Goal: Obtain resource: Obtain resource

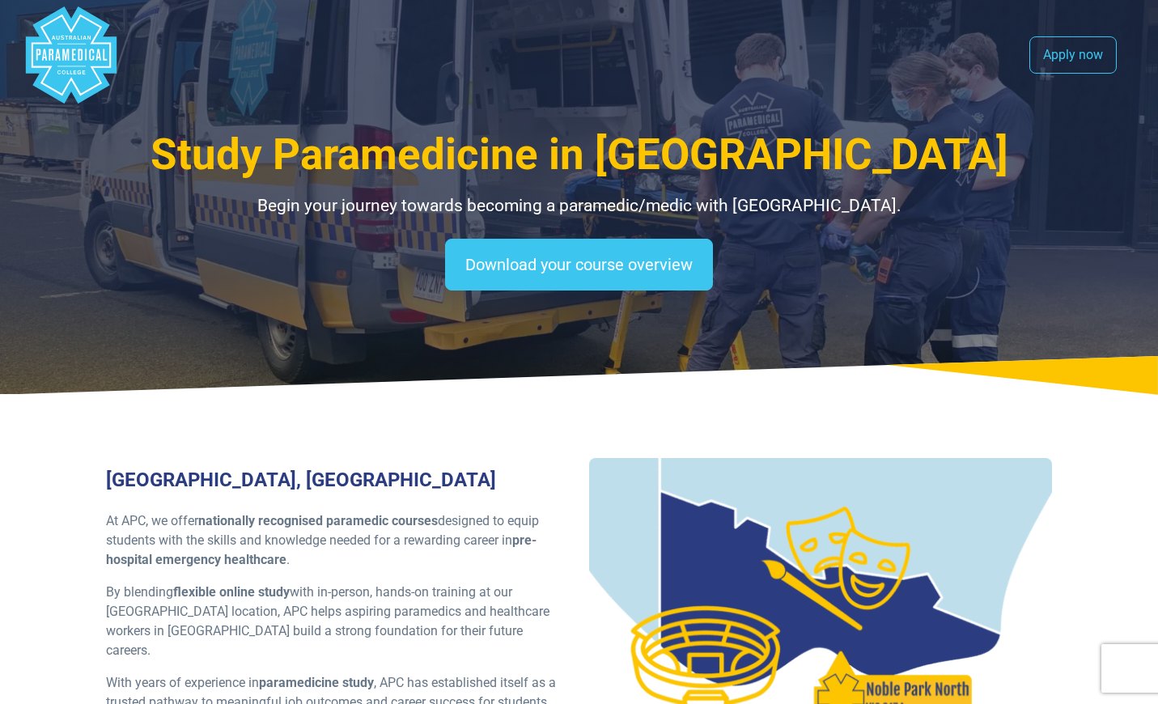
select select "**********"
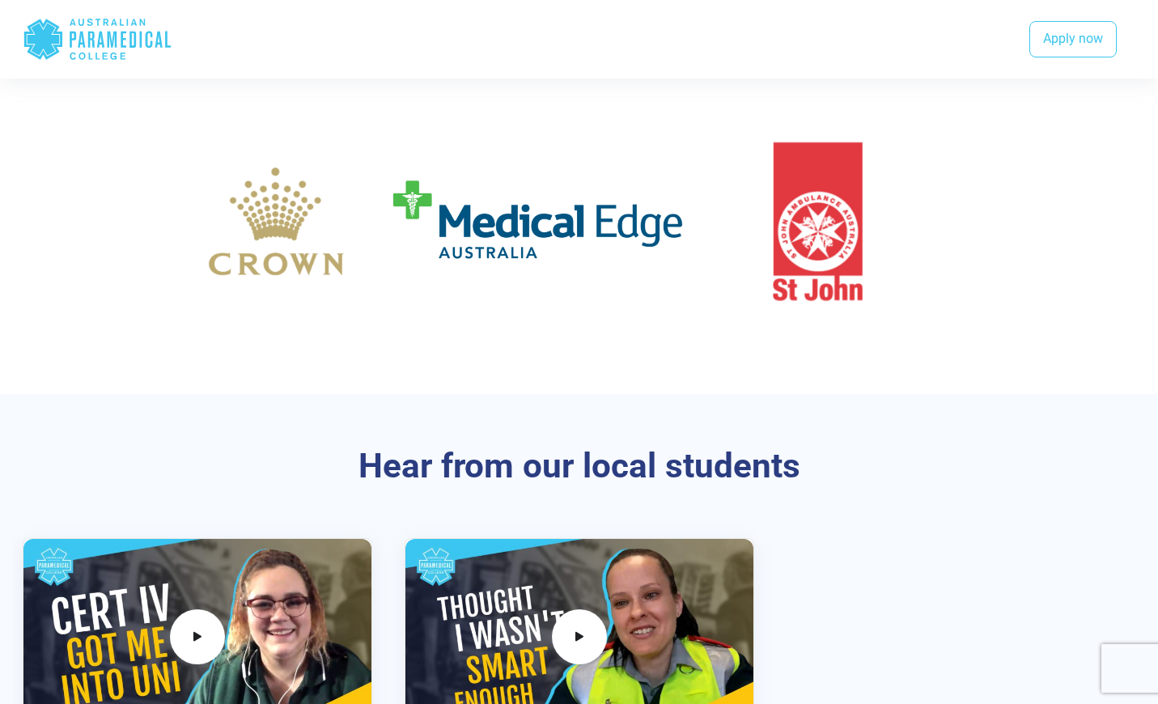
scroll to position [3041, 0]
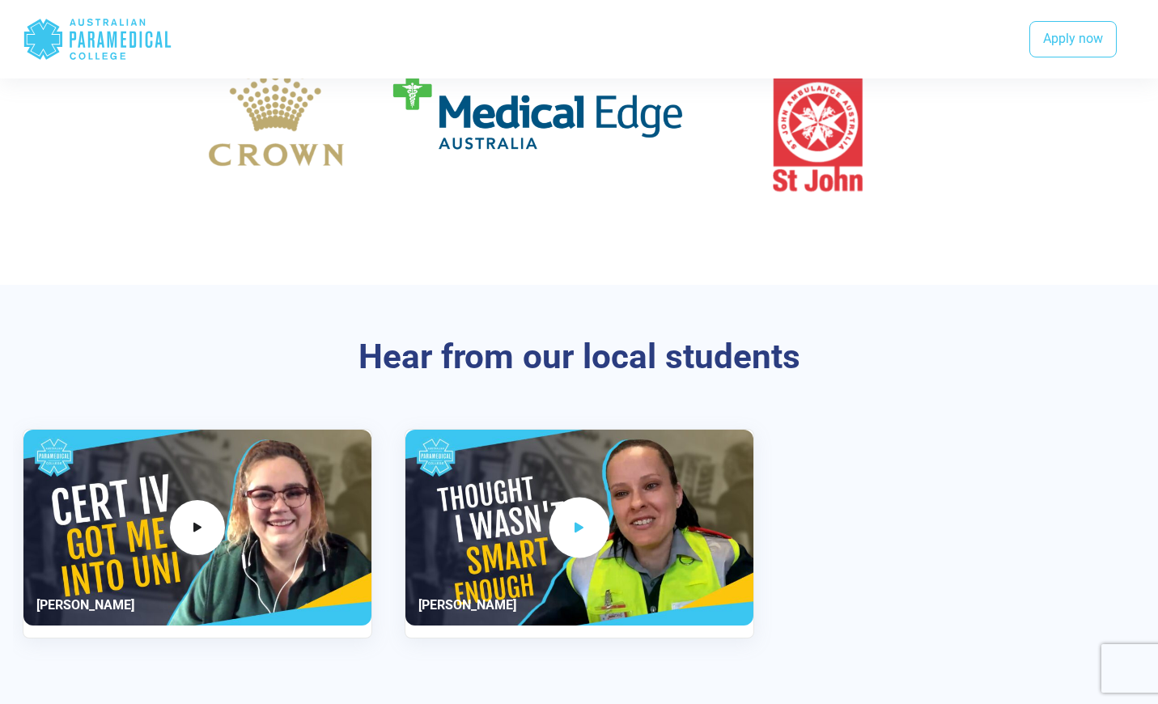
click at [588, 498] on span "2 / 2" at bounding box center [579, 528] width 61 height 61
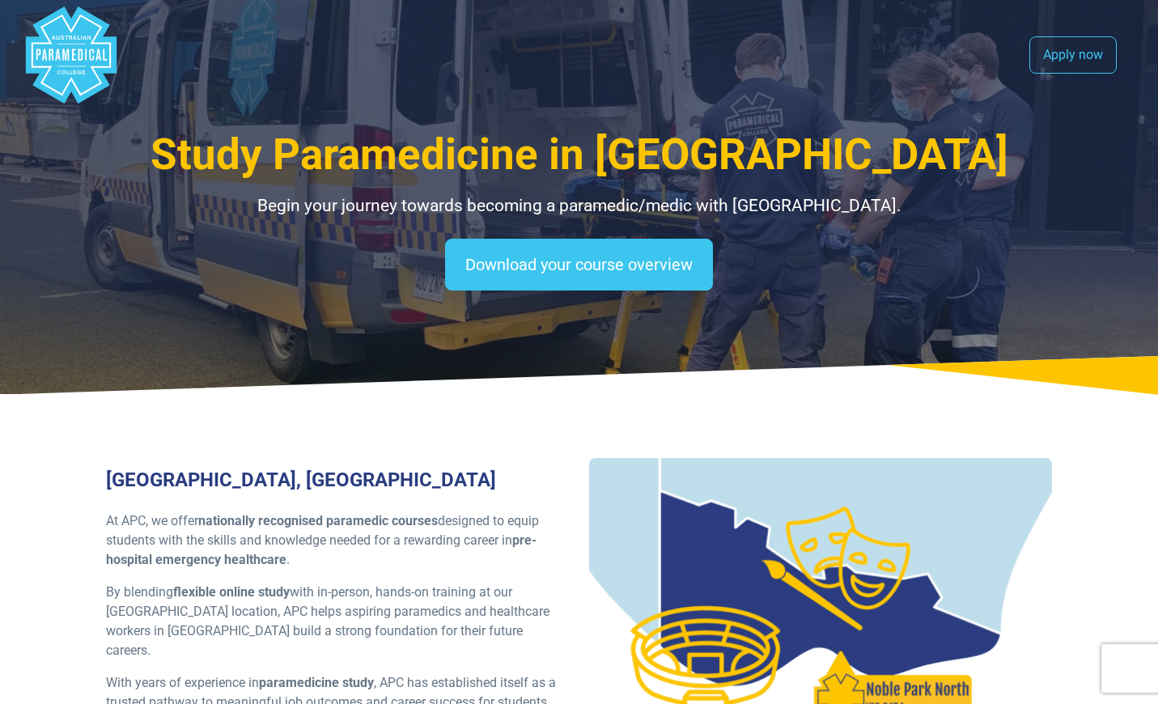
scroll to position [0, 0]
select select "**********"
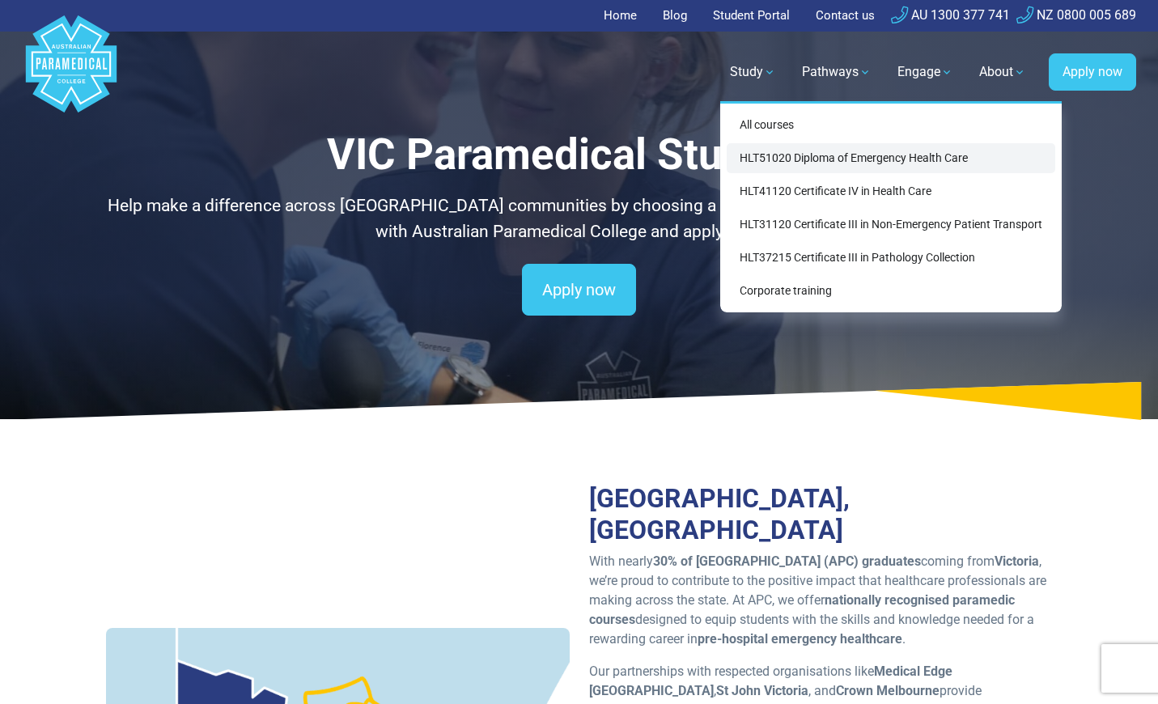
click at [786, 157] on link "HLT51020 Diploma of Emergency Health Care" at bounding box center [891, 158] width 328 height 30
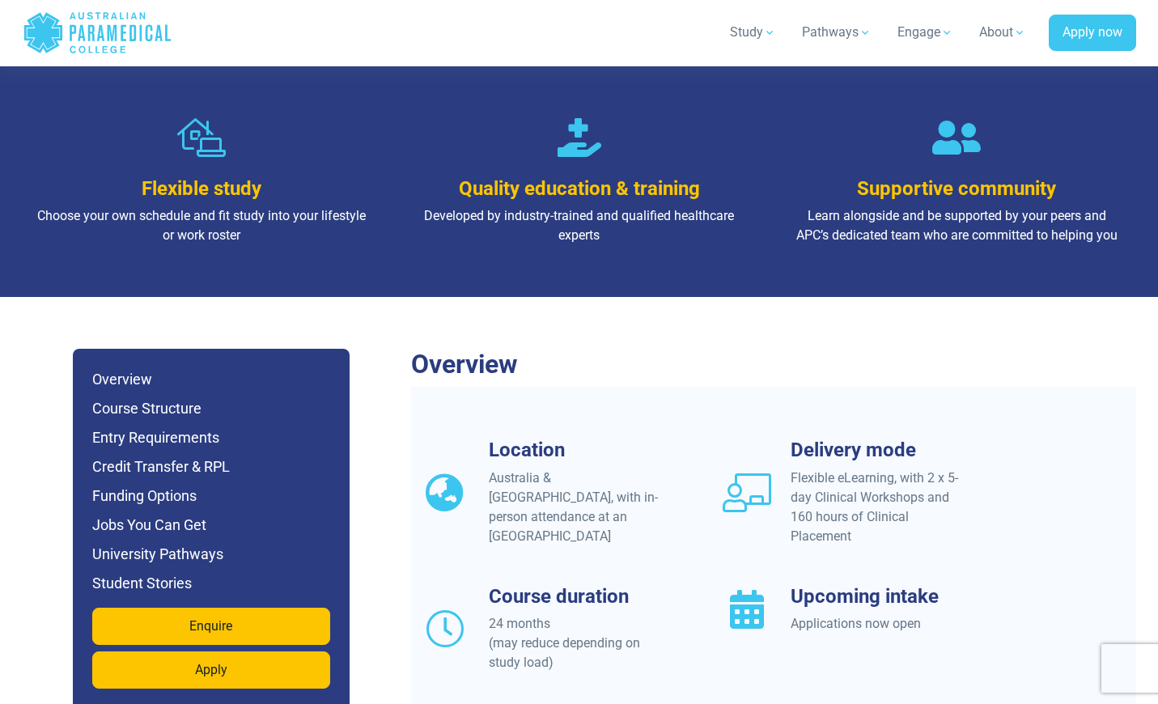
scroll to position [1191, 0]
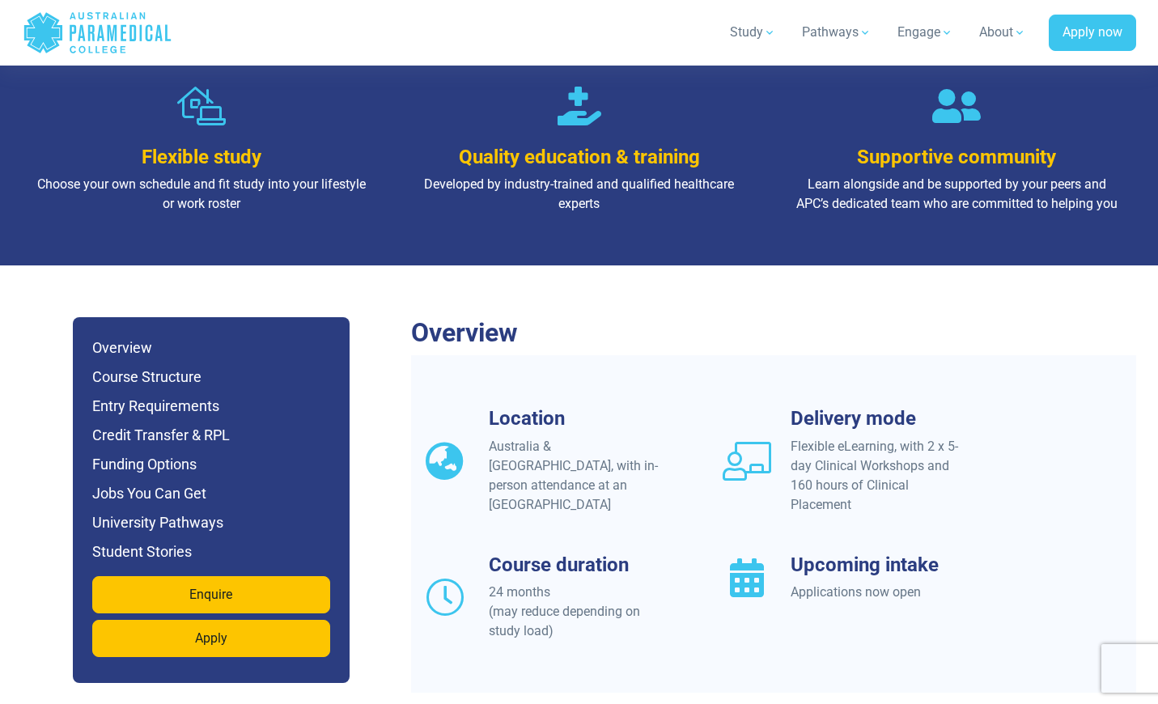
drag, startPoint x: 564, startPoint y: 443, endPoint x: 443, endPoint y: 417, distance: 124.1
click at [443, 417] on div "Location Australia & New Zealand, with in-person attendance at an APC Campus" at bounding box center [562, 461] width 282 height 108
click at [625, 438] on div "Australia & [GEOGRAPHIC_DATA], with in-person attendance at an [GEOGRAPHIC_DATA]" at bounding box center [577, 476] width 176 height 78
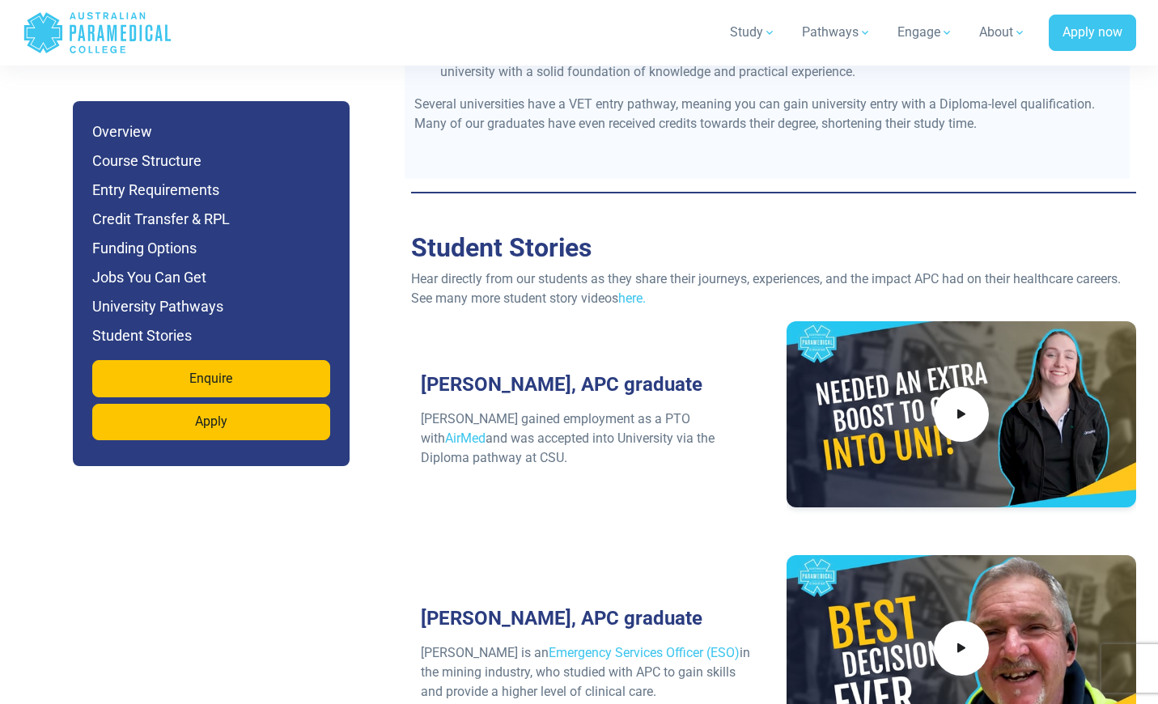
scroll to position [6821, 0]
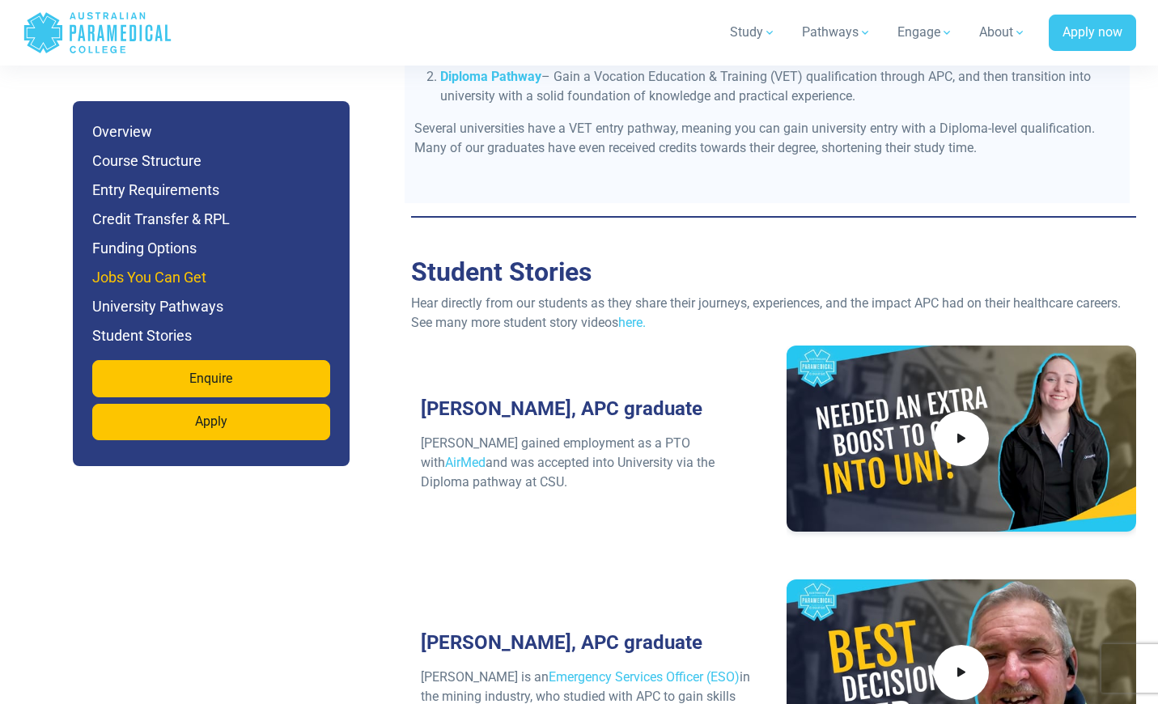
click at [184, 281] on h6 "Jobs You Can Get" at bounding box center [211, 277] width 238 height 23
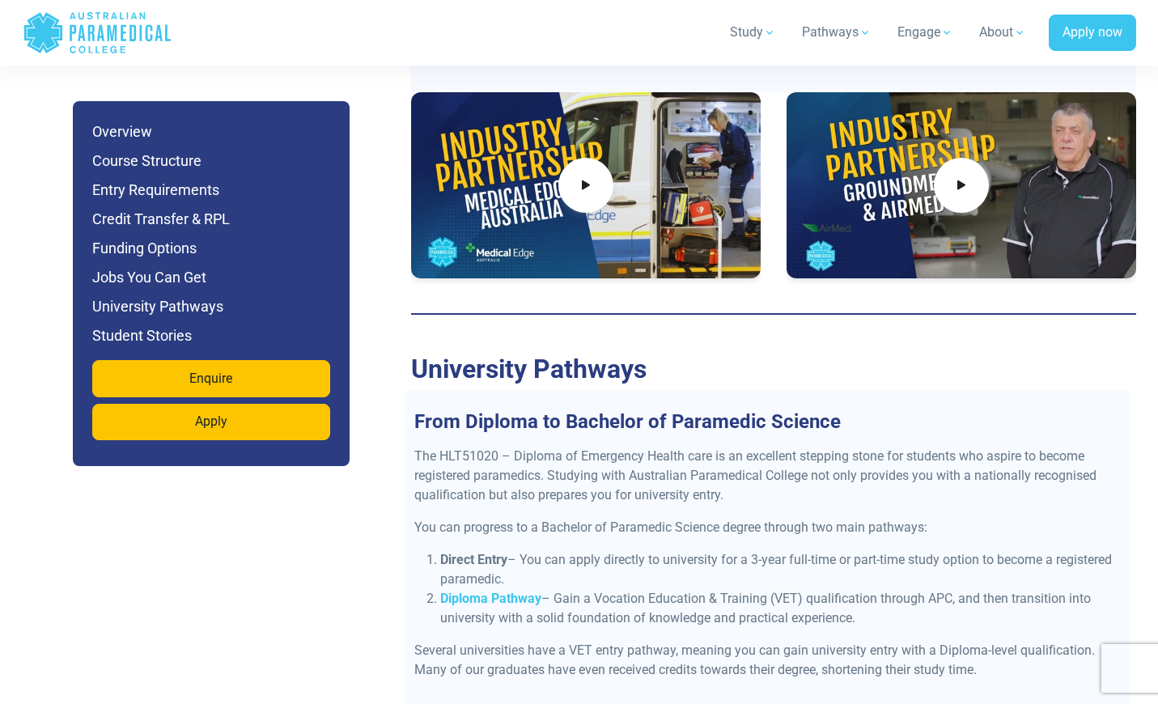
scroll to position [6312, 0]
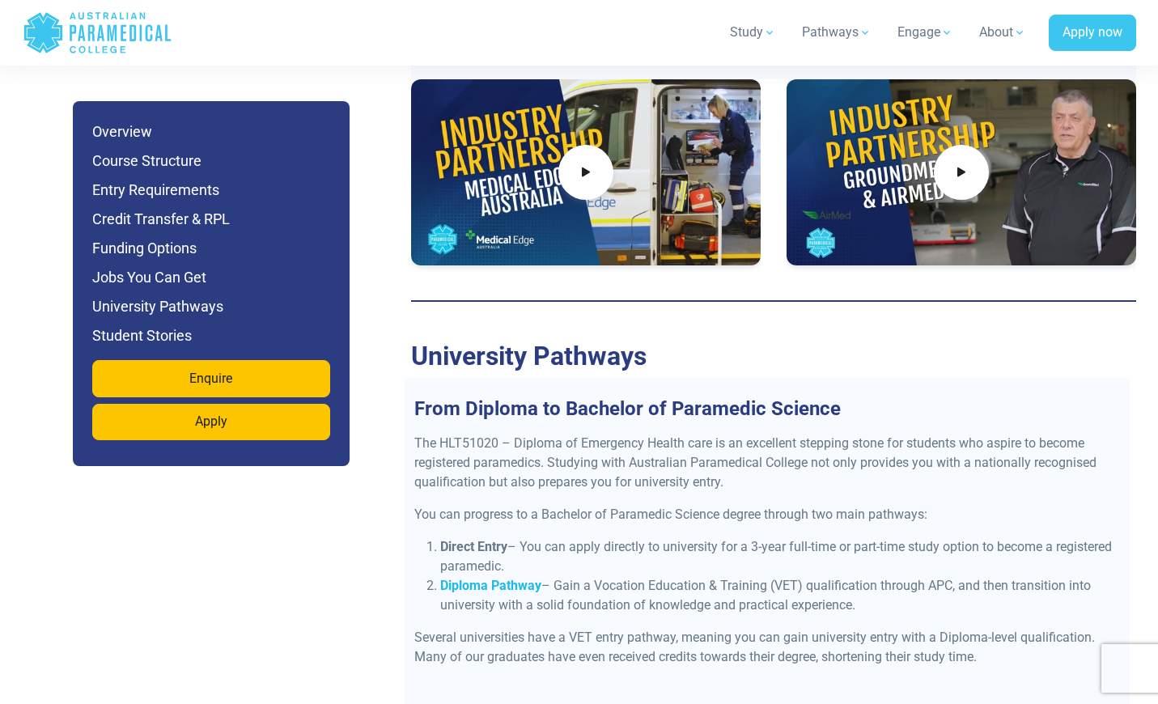
click at [503, 578] on strong "Diploma Pathway" at bounding box center [490, 585] width 101 height 15
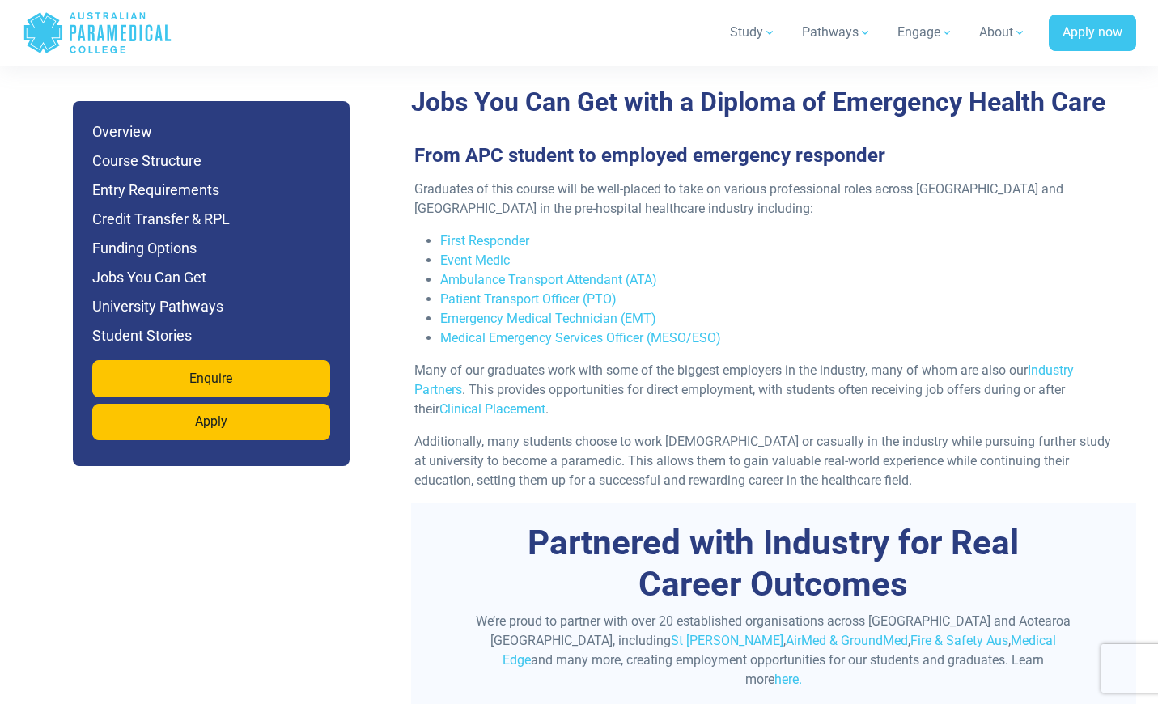
scroll to position [5353, 0]
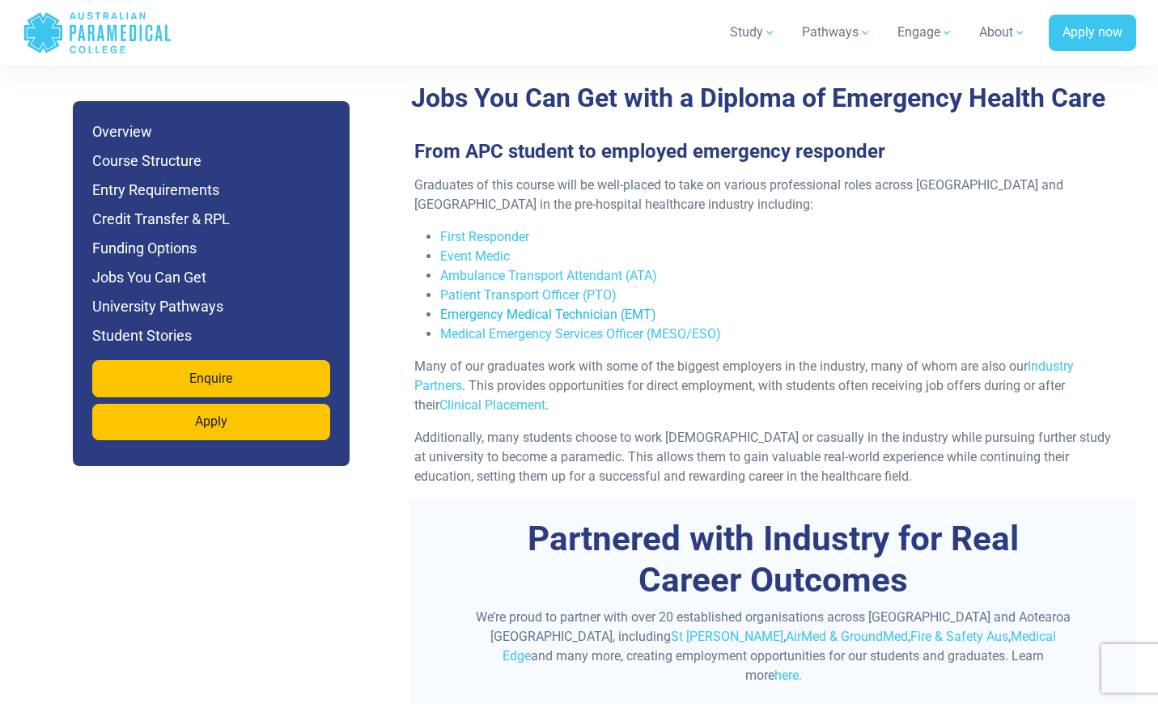
click at [607, 307] on link "Emergency Medical Technician (EMT)" at bounding box center [548, 314] width 216 height 15
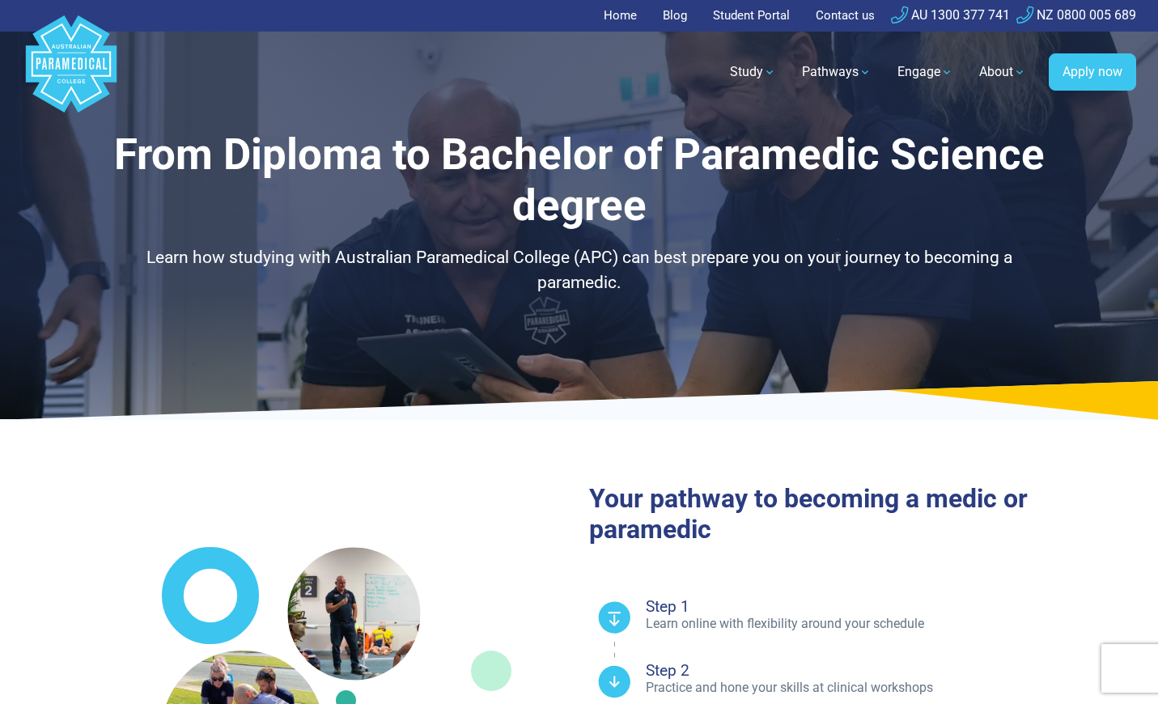
select select "**********"
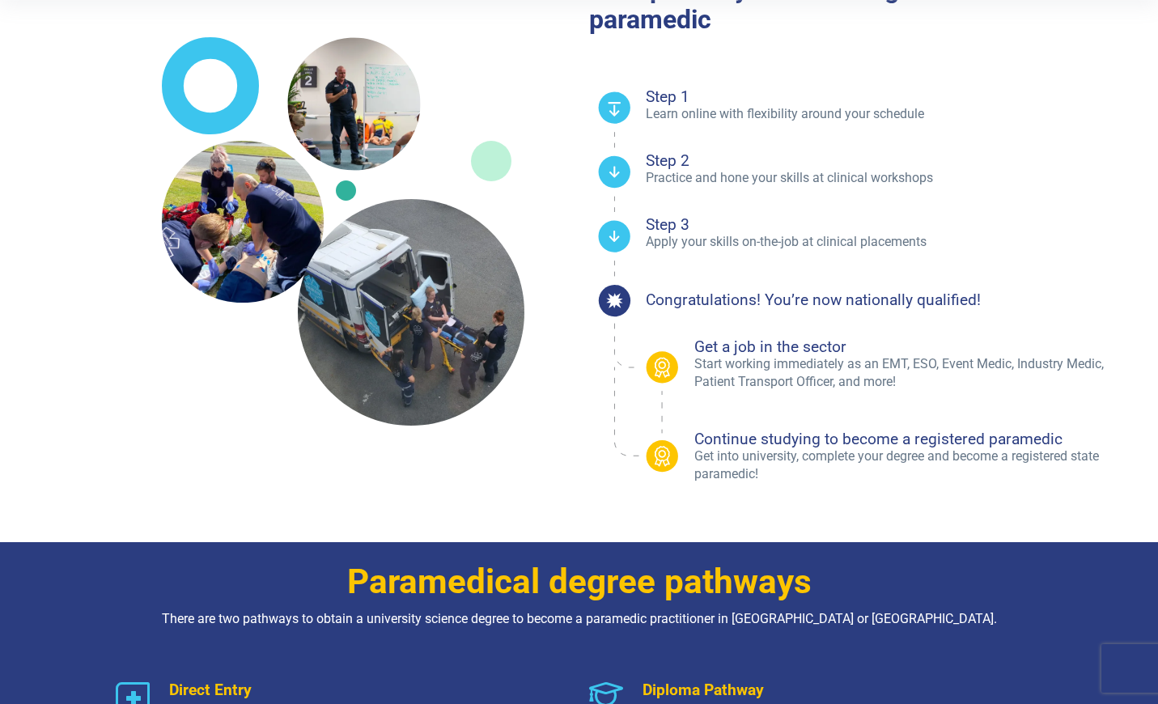
scroll to position [506, 0]
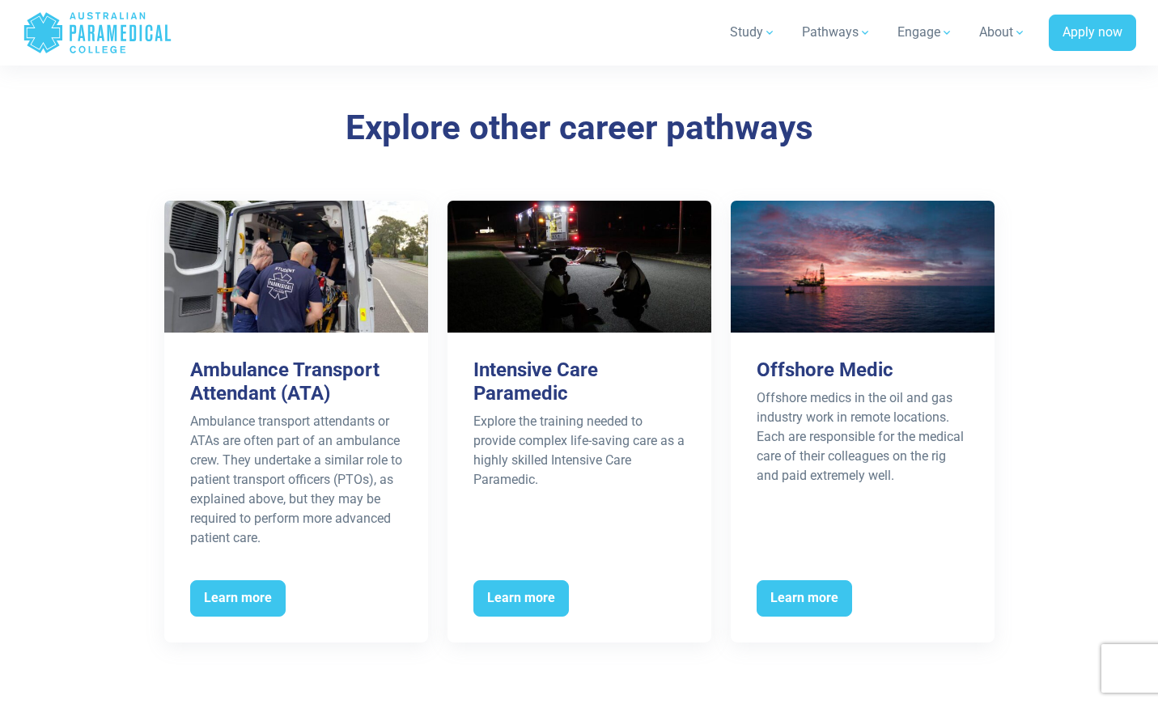
scroll to position [2566, 0]
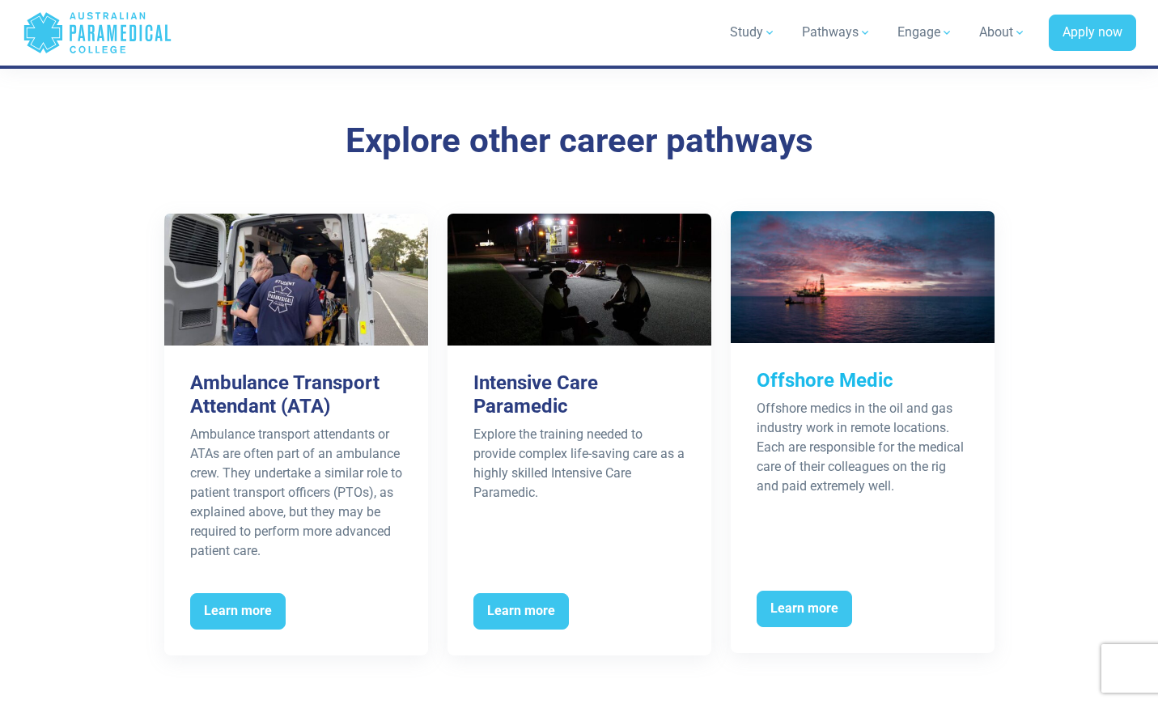
click at [800, 399] on div "Offshore medics in the oil and gas industry work in remote locations. Each are …" at bounding box center [862, 447] width 212 height 97
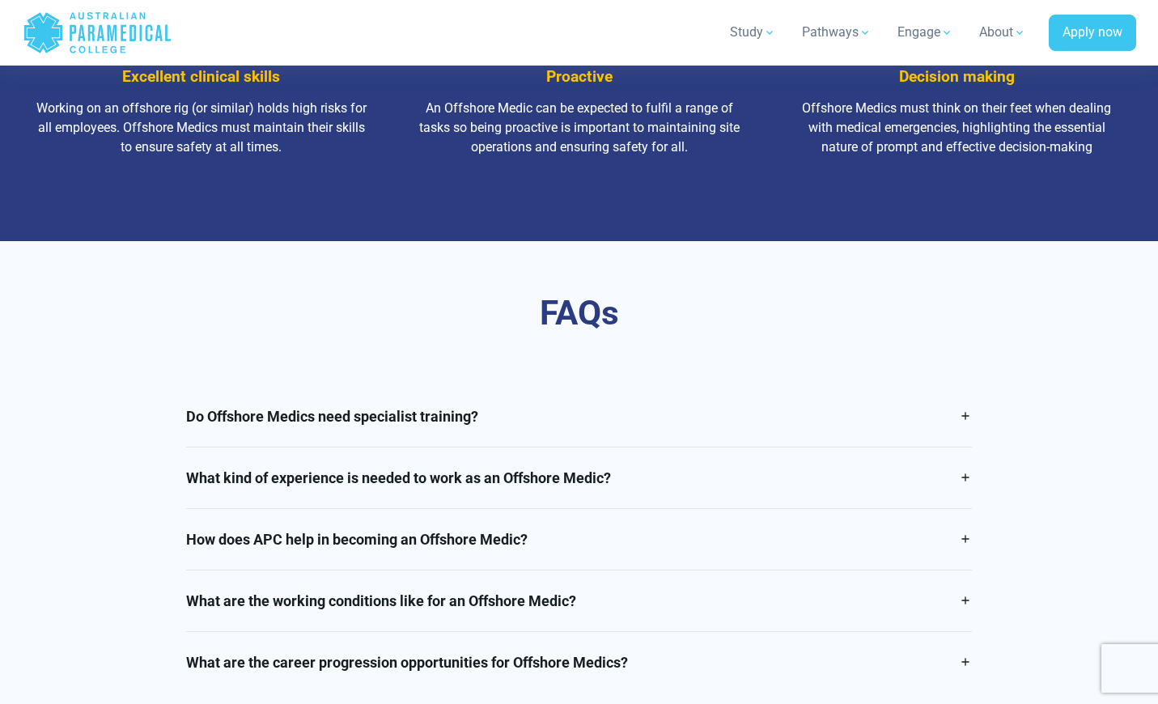
scroll to position [2138, 0]
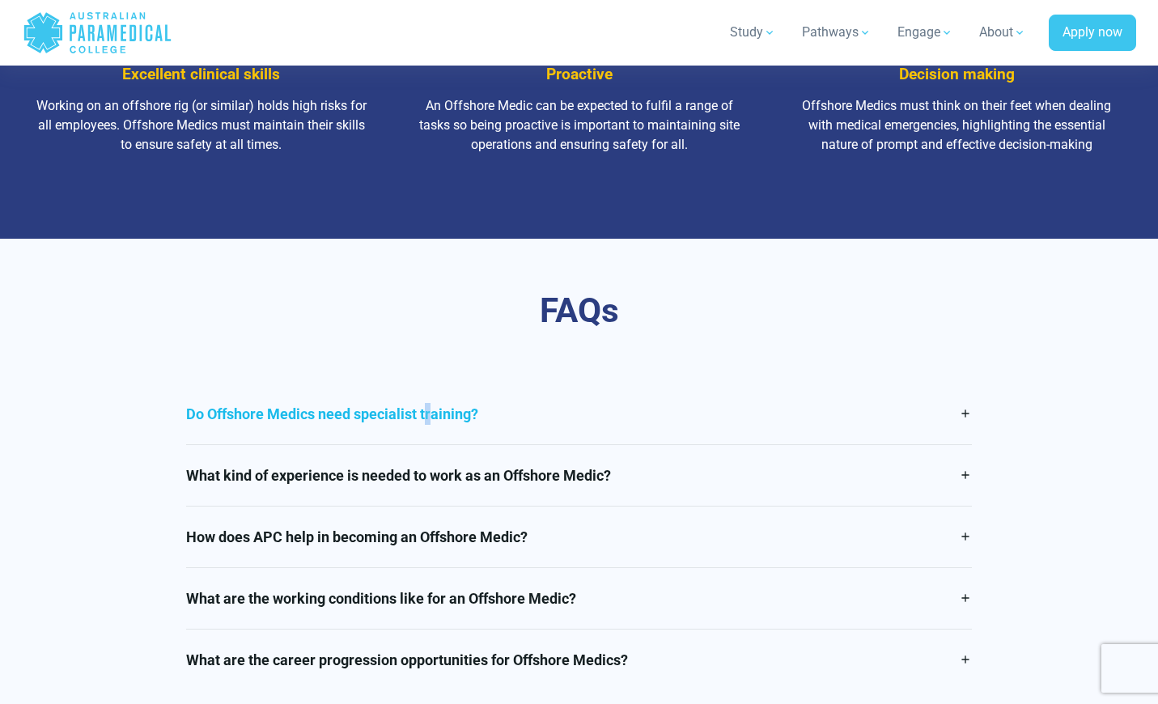
click at [367, 403] on link "Do Offshore Medics need specialist training?" at bounding box center [579, 413] width 786 height 61
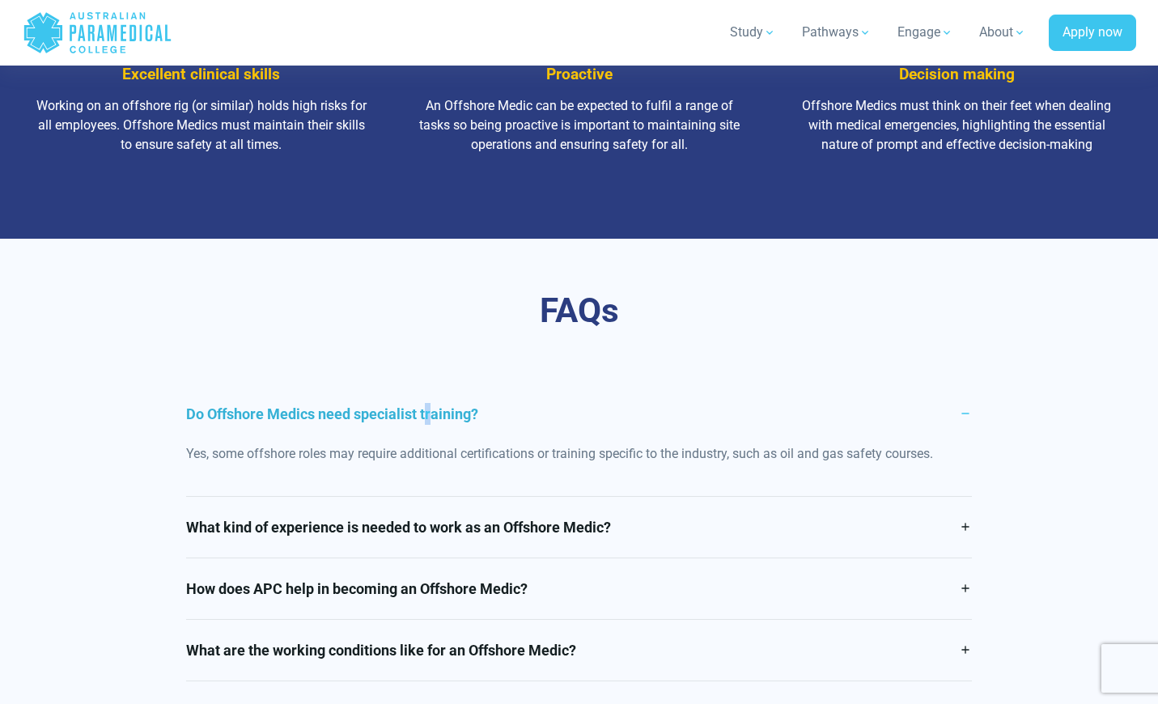
click at [372, 406] on link "Do Offshore Medics need specialist training?" at bounding box center [579, 413] width 786 height 61
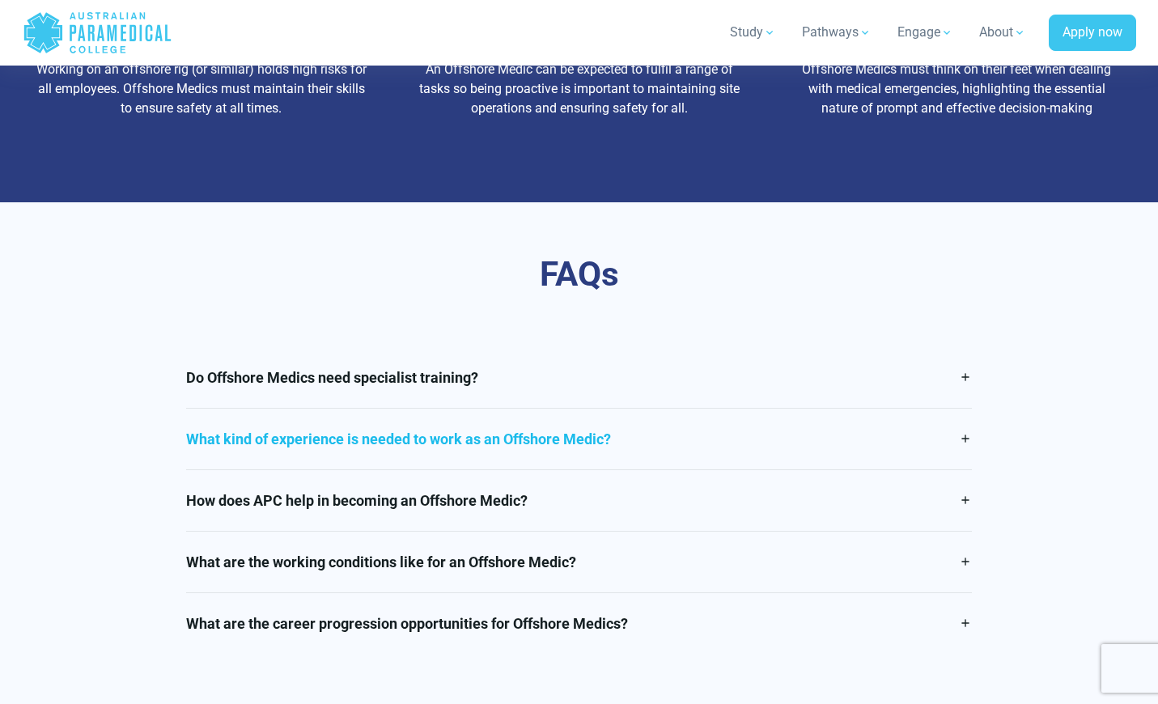
scroll to position [2175, 0]
click at [406, 438] on link "What kind of experience is needed to work as an Offshore Medic?" at bounding box center [579, 439] width 786 height 61
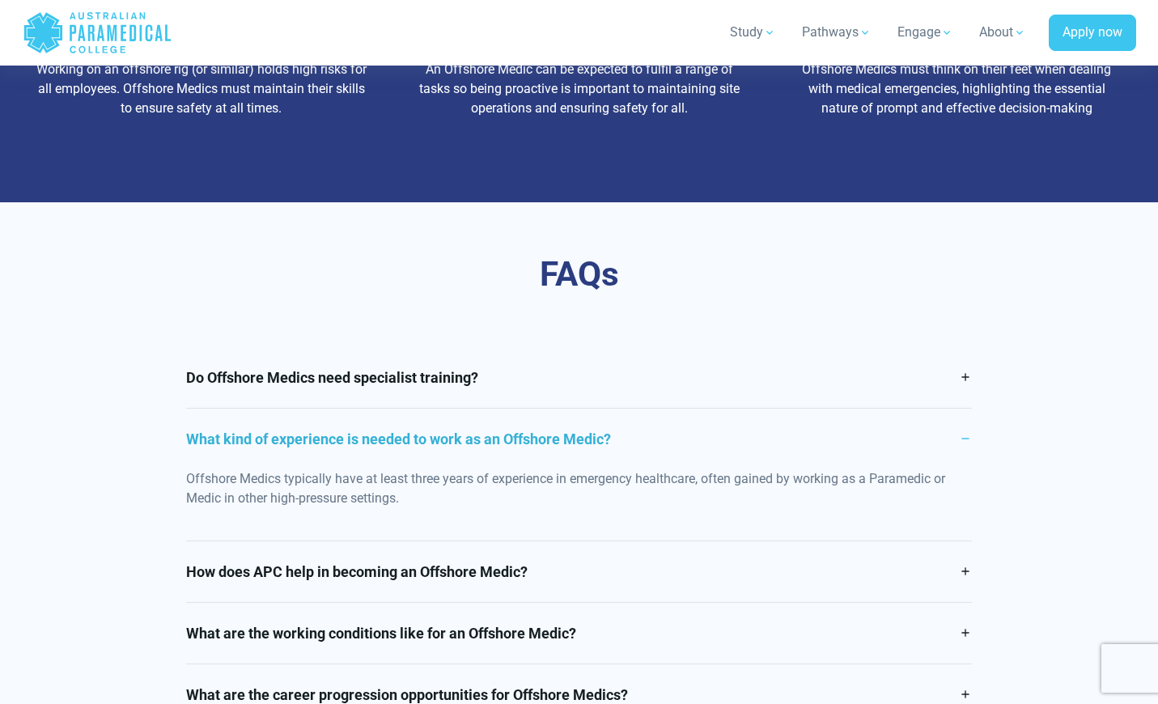
click at [429, 431] on link "What kind of experience is needed to work as an Offshore Medic?" at bounding box center [579, 439] width 786 height 61
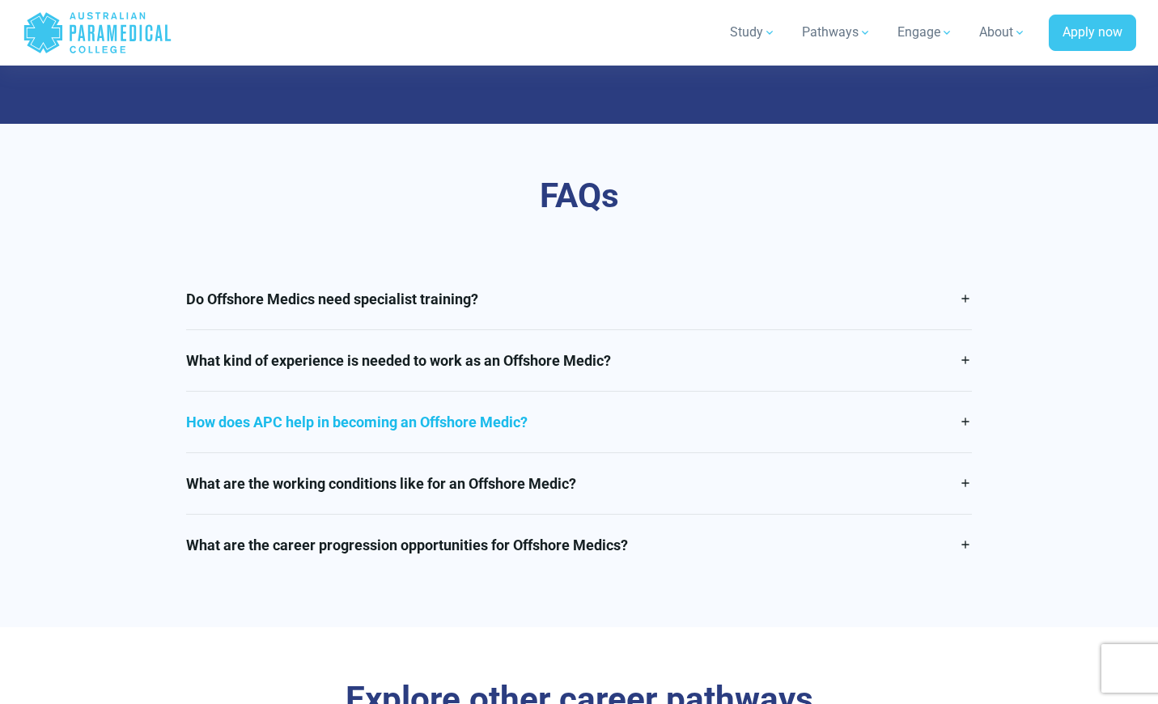
scroll to position [2264, 0]
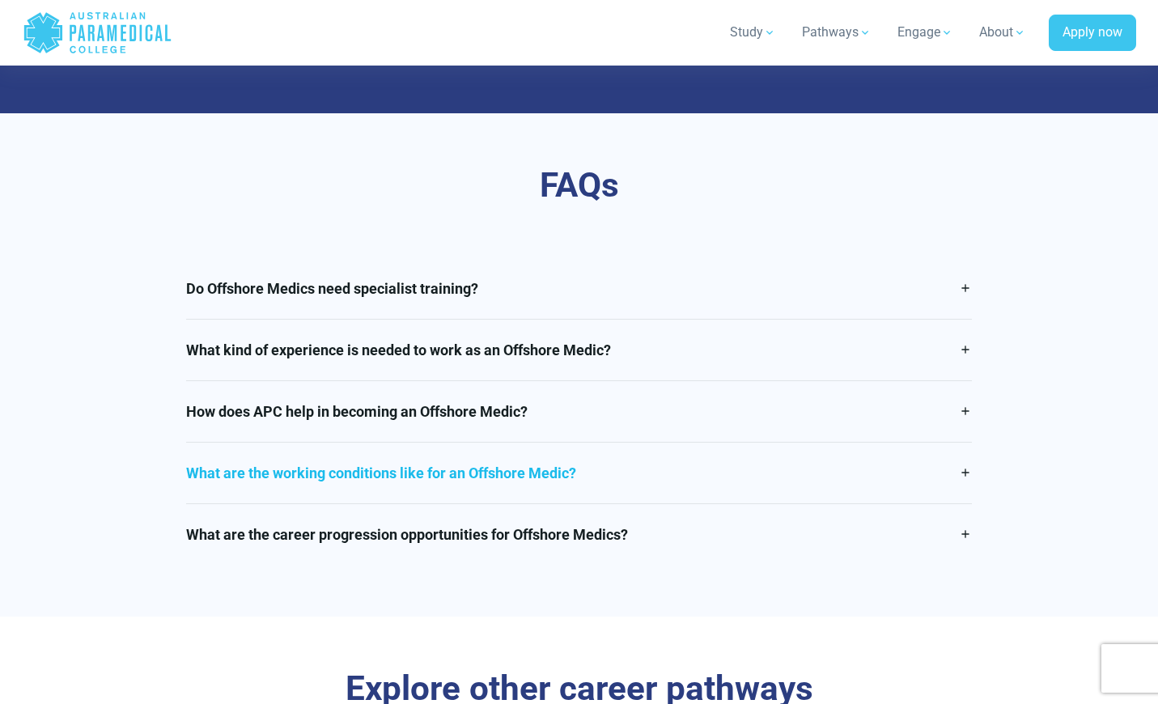
click at [442, 483] on link "What are the working conditions like for an Offshore Medic?" at bounding box center [579, 473] width 786 height 61
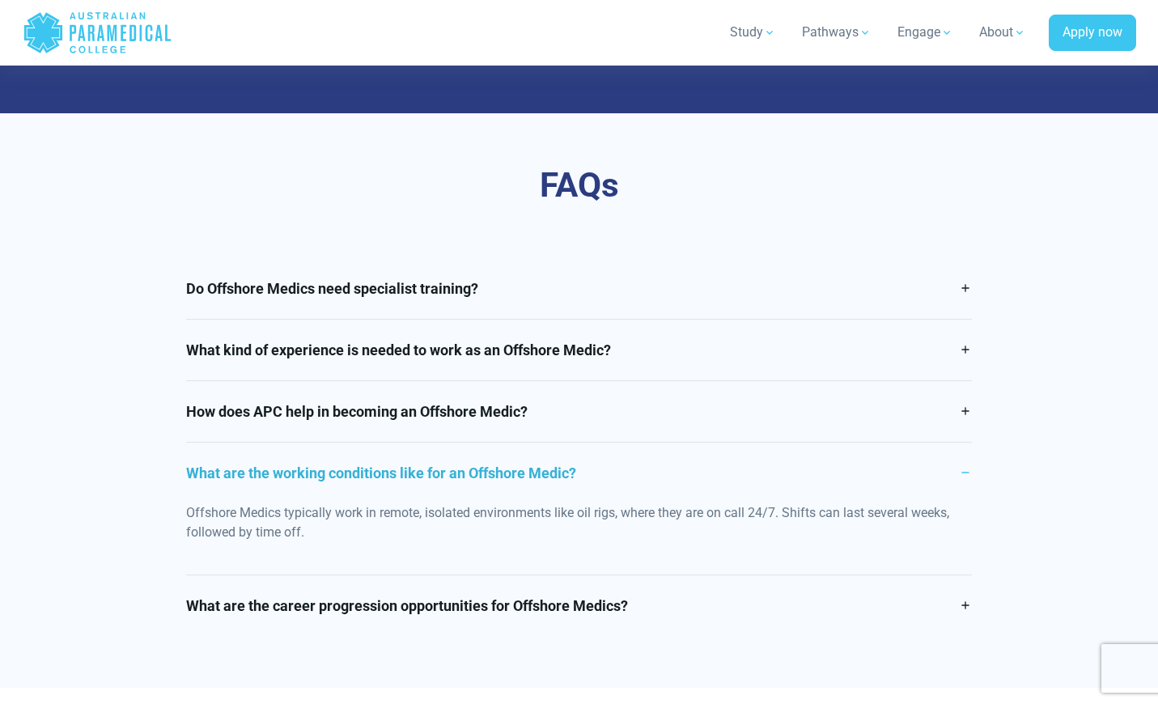
click at [446, 462] on link "What are the working conditions like for an Offshore Medic?" at bounding box center [579, 473] width 786 height 61
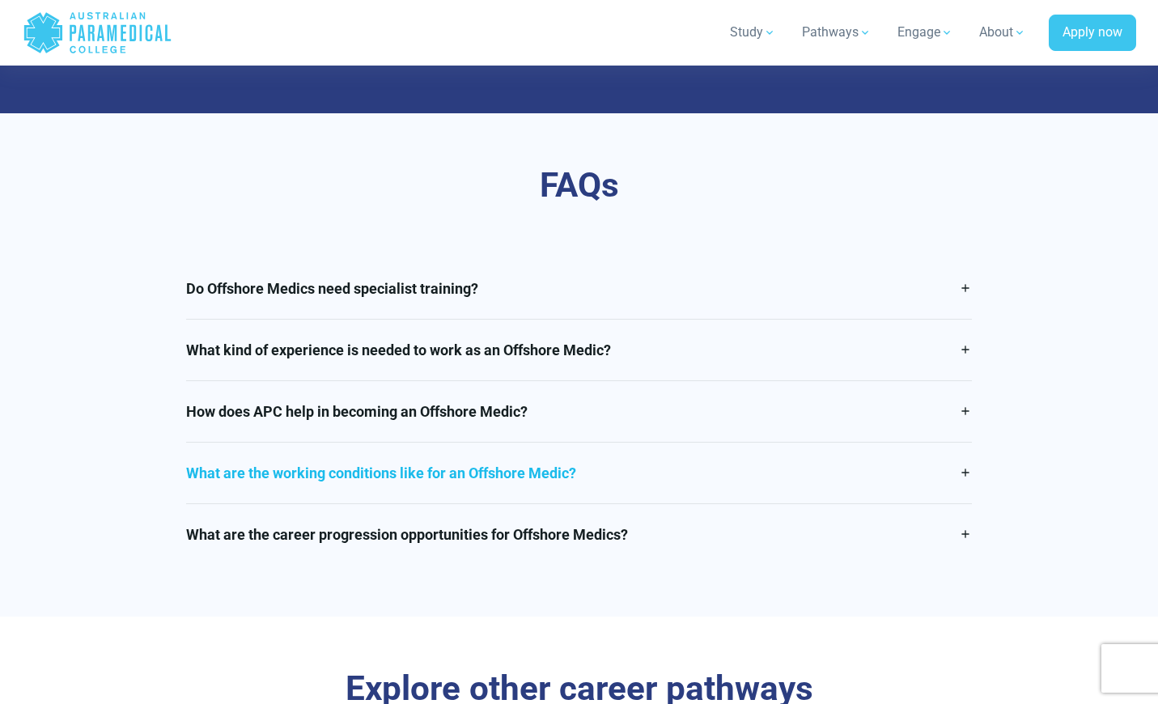
click at [451, 456] on link "What are the working conditions like for an Offshore Medic?" at bounding box center [579, 473] width 786 height 61
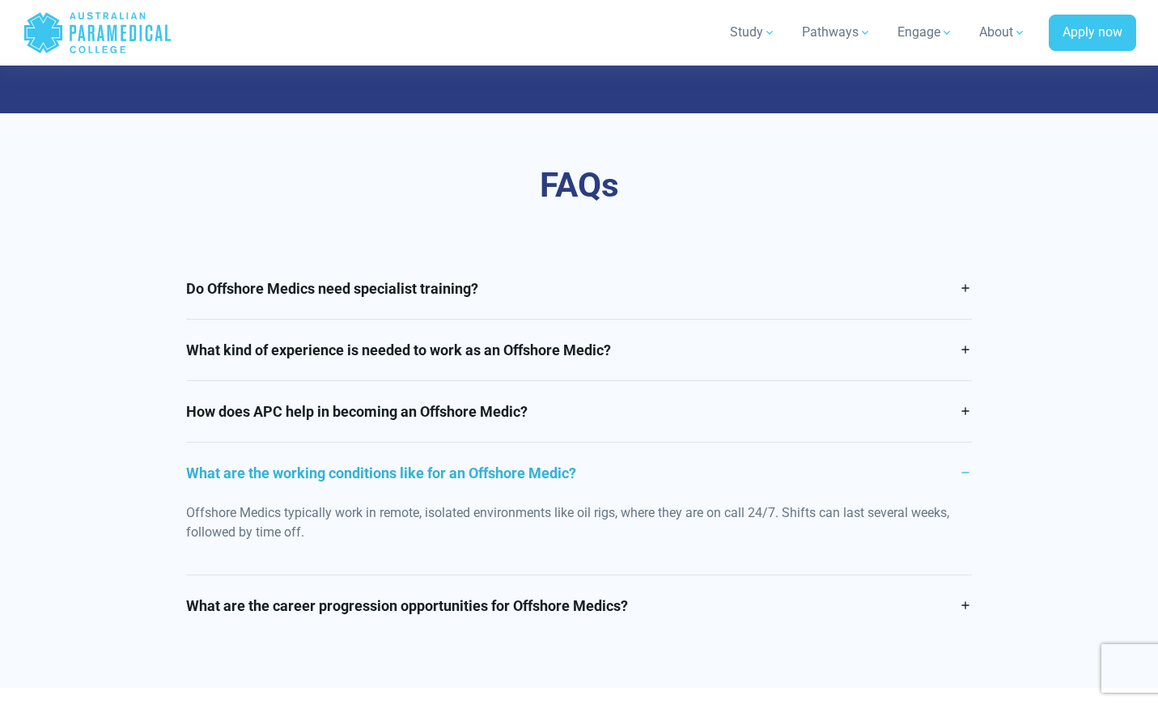
click at [451, 456] on link "What are the working conditions like for an Offshore Medic?" at bounding box center [579, 473] width 786 height 61
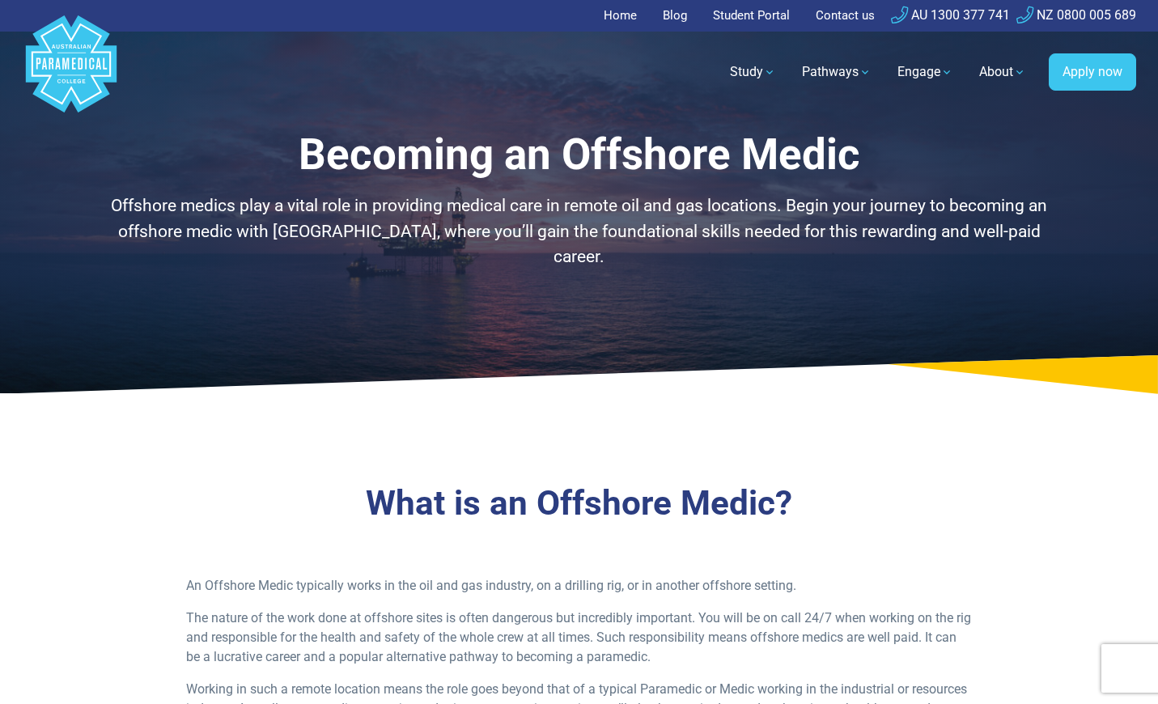
scroll to position [0, 0]
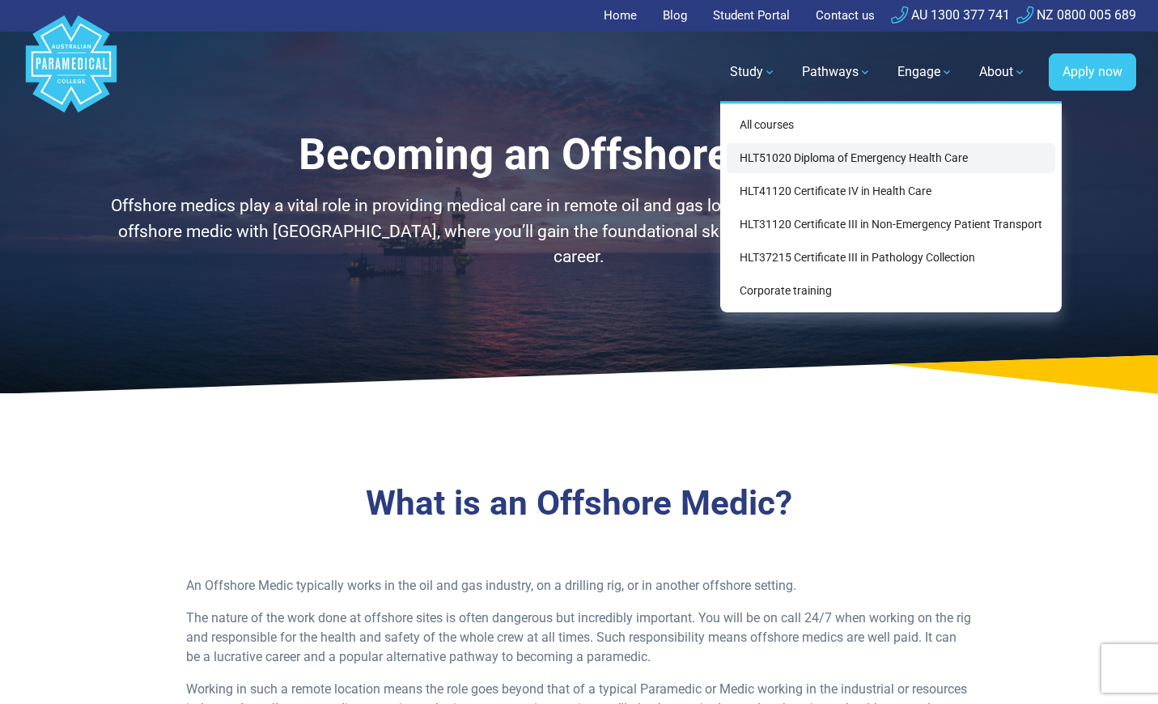
click at [799, 154] on link "HLT51020 Diploma of Emergency Health Care" at bounding box center [891, 158] width 328 height 30
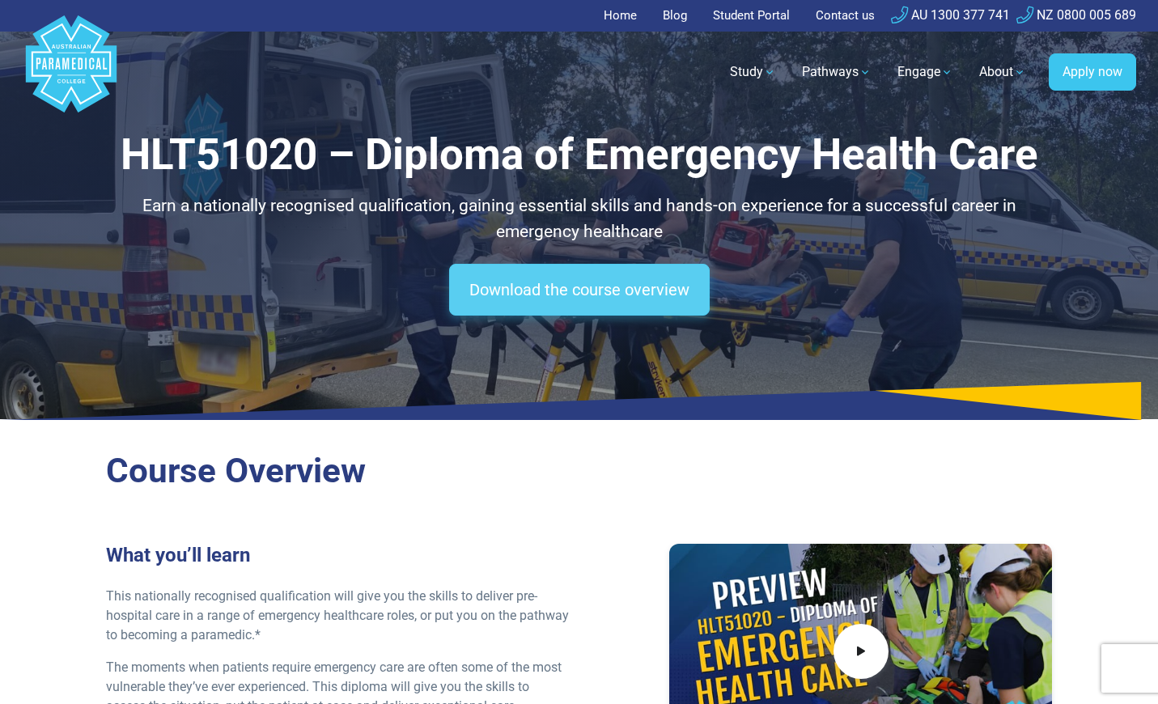
click at [628, 286] on link "Download the course overview" at bounding box center [579, 290] width 261 height 52
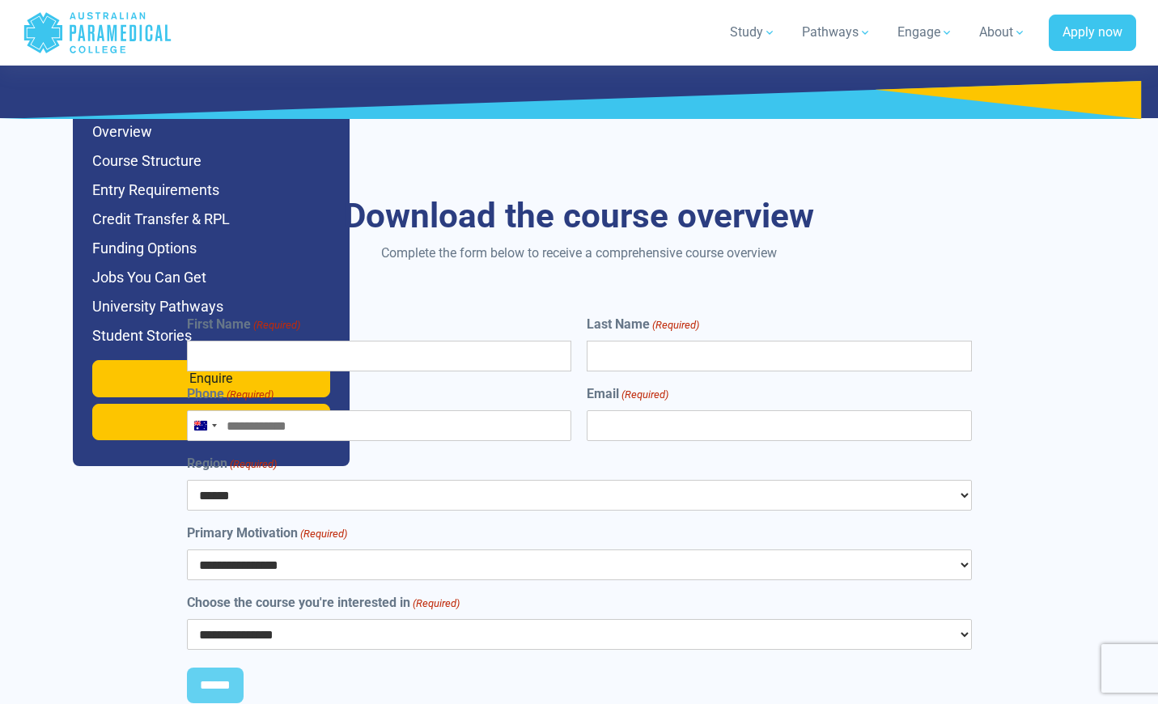
scroll to position [8590, 0]
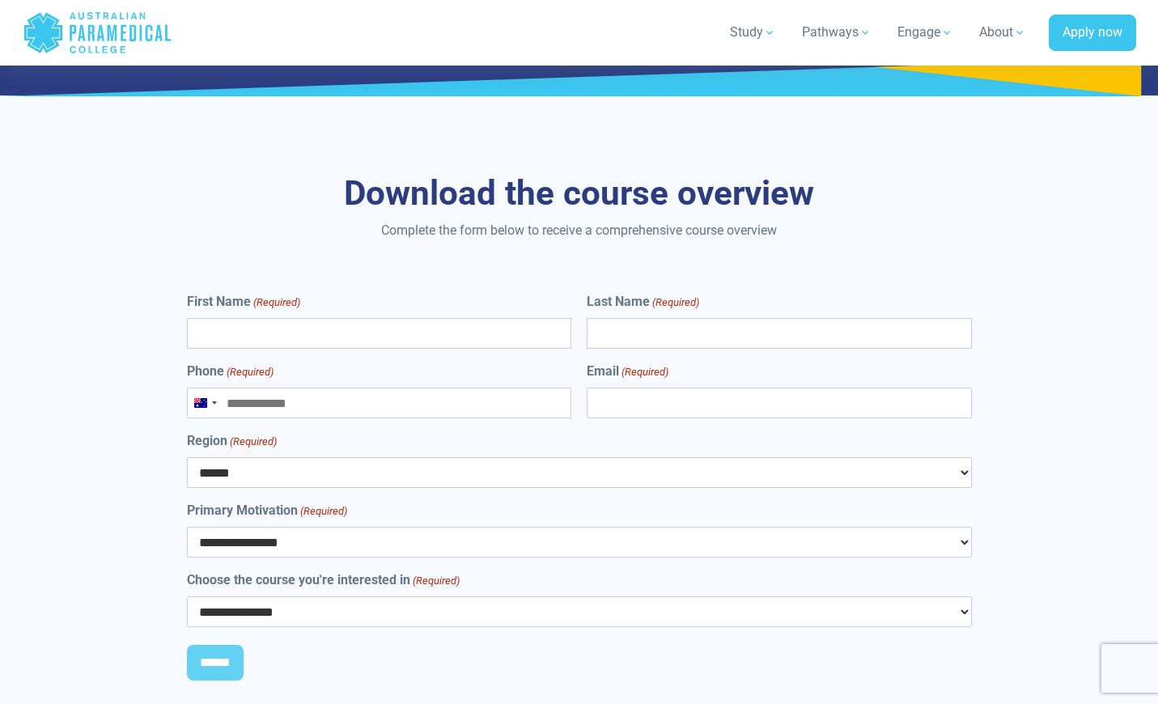
select select "**********"
select select "***"
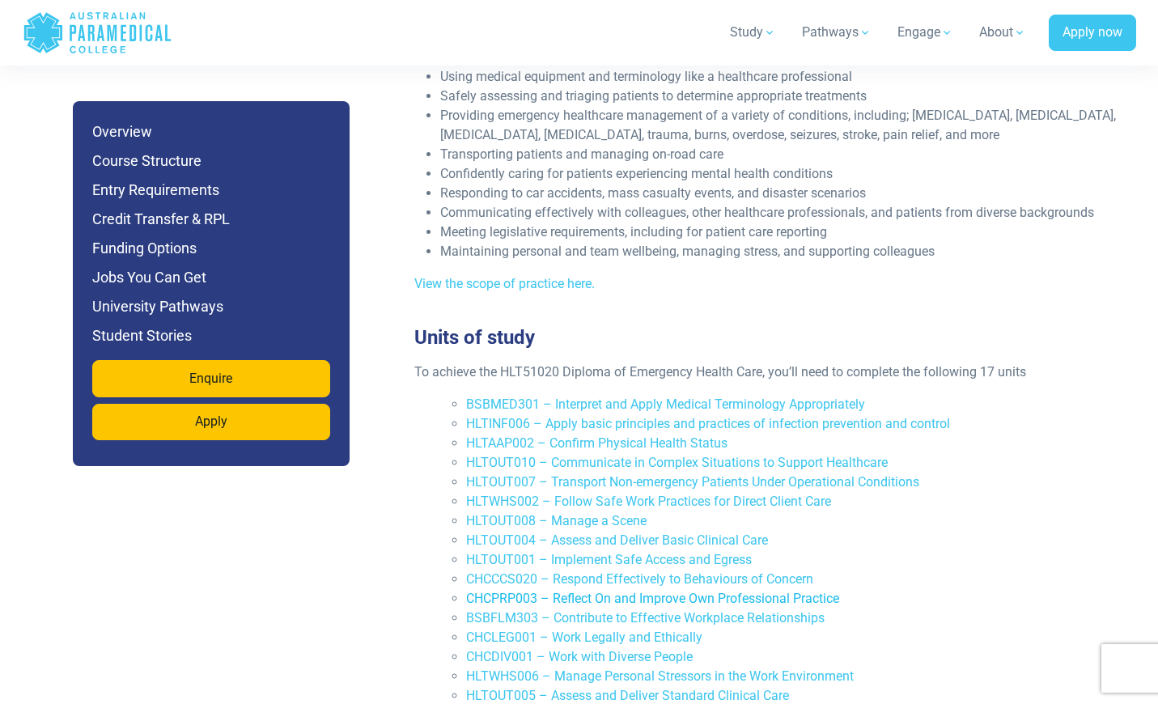
scroll to position [3277, 0]
